Goal: Find specific page/section: Find specific page/section

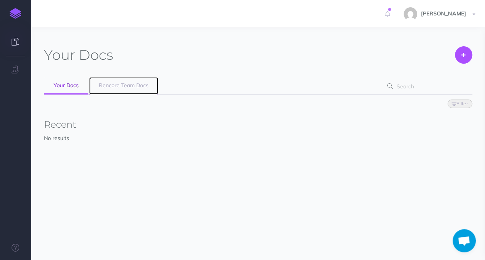
click at [120, 84] on span "Rencore Team Docs" at bounding box center [124, 85] width 50 height 7
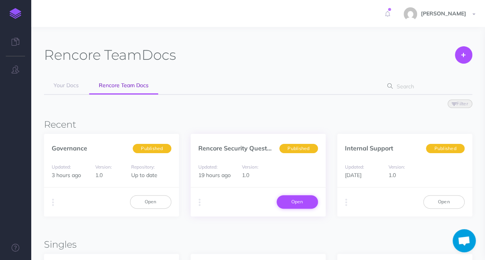
click at [299, 205] on link "Open" at bounding box center [297, 201] width 41 height 13
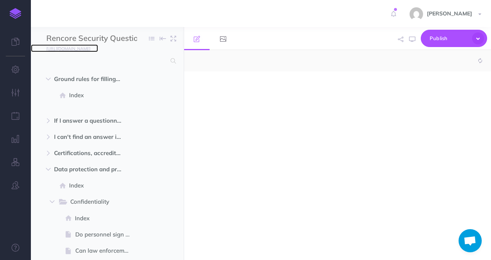
select select "null"
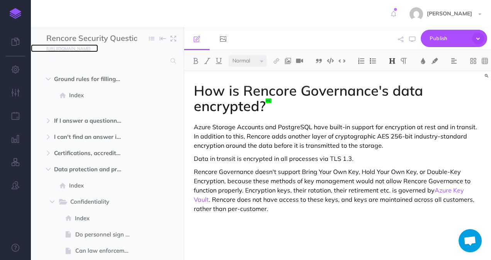
click at [90, 50] on small "[URL][DOMAIN_NAME]" at bounding box center [68, 48] width 44 height 5
